Goal: Obtain resource: Download file/media

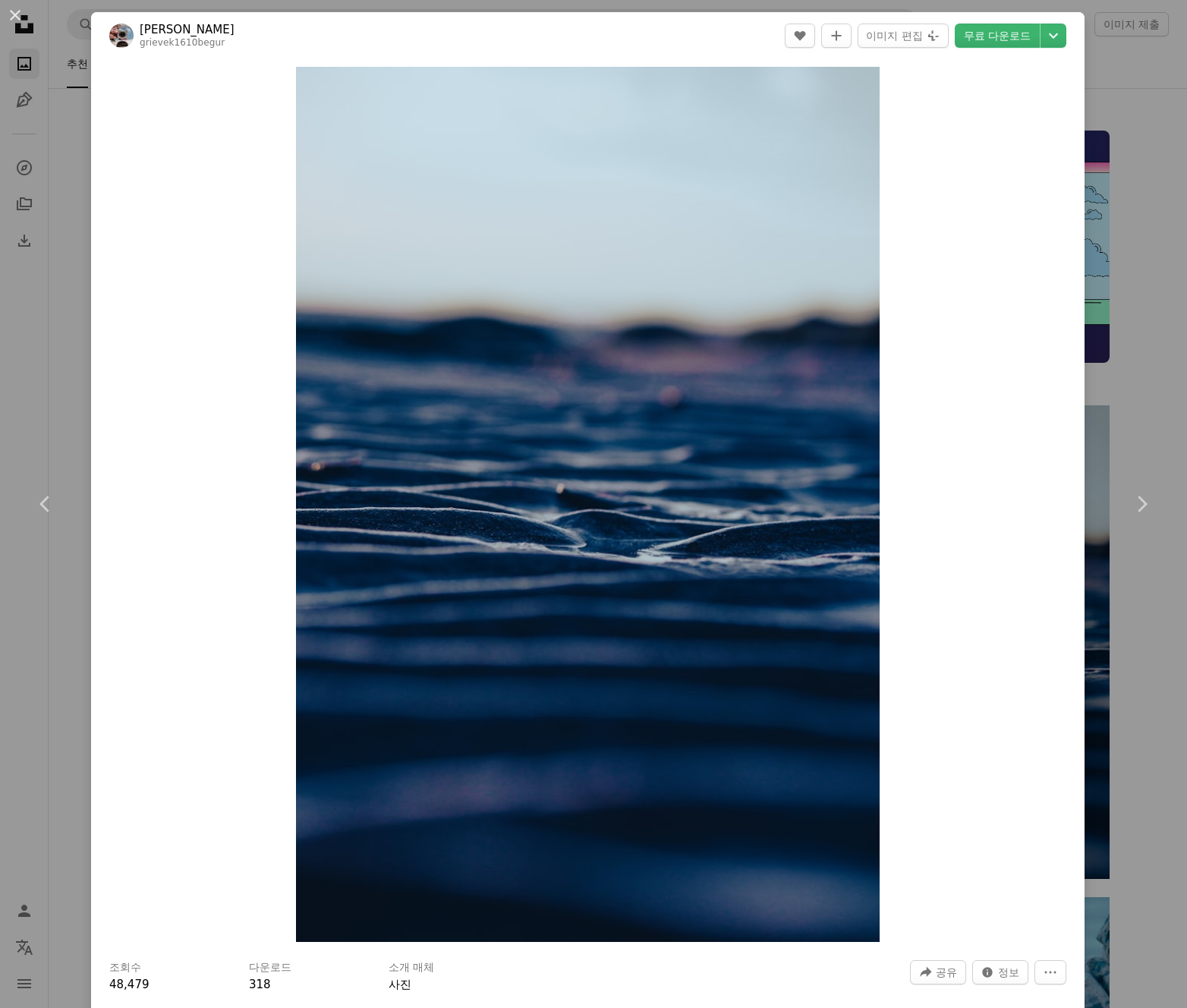
click at [942, 124] on div "Zoom in" at bounding box center [588, 504] width 994 height 890
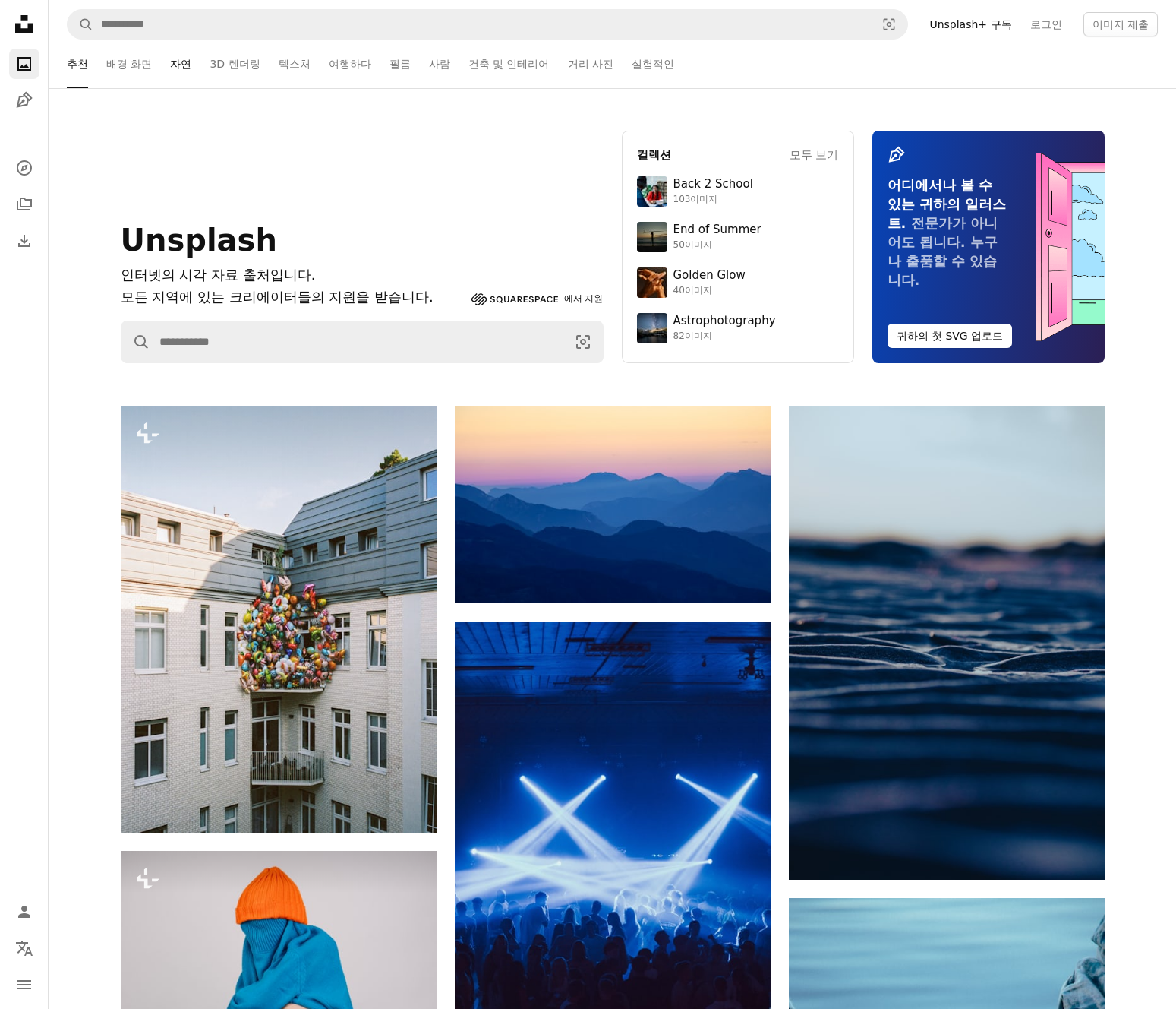
click at [170, 69] on link "자연" at bounding box center [181, 64] width 21 height 49
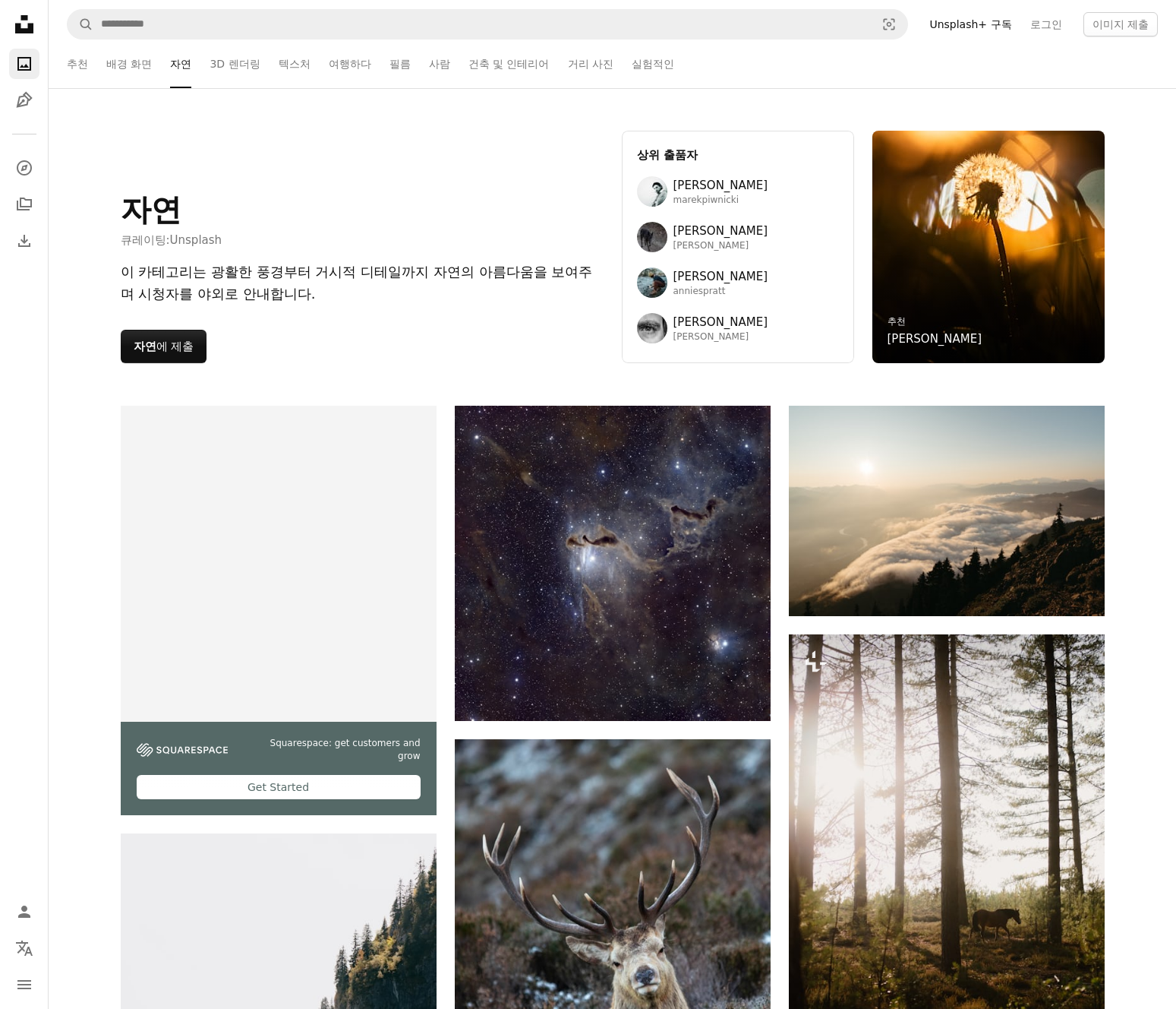
click at [279, 62] on link "텍스처" at bounding box center [295, 64] width 32 height 49
